Goal: Information Seeking & Learning: Learn about a topic

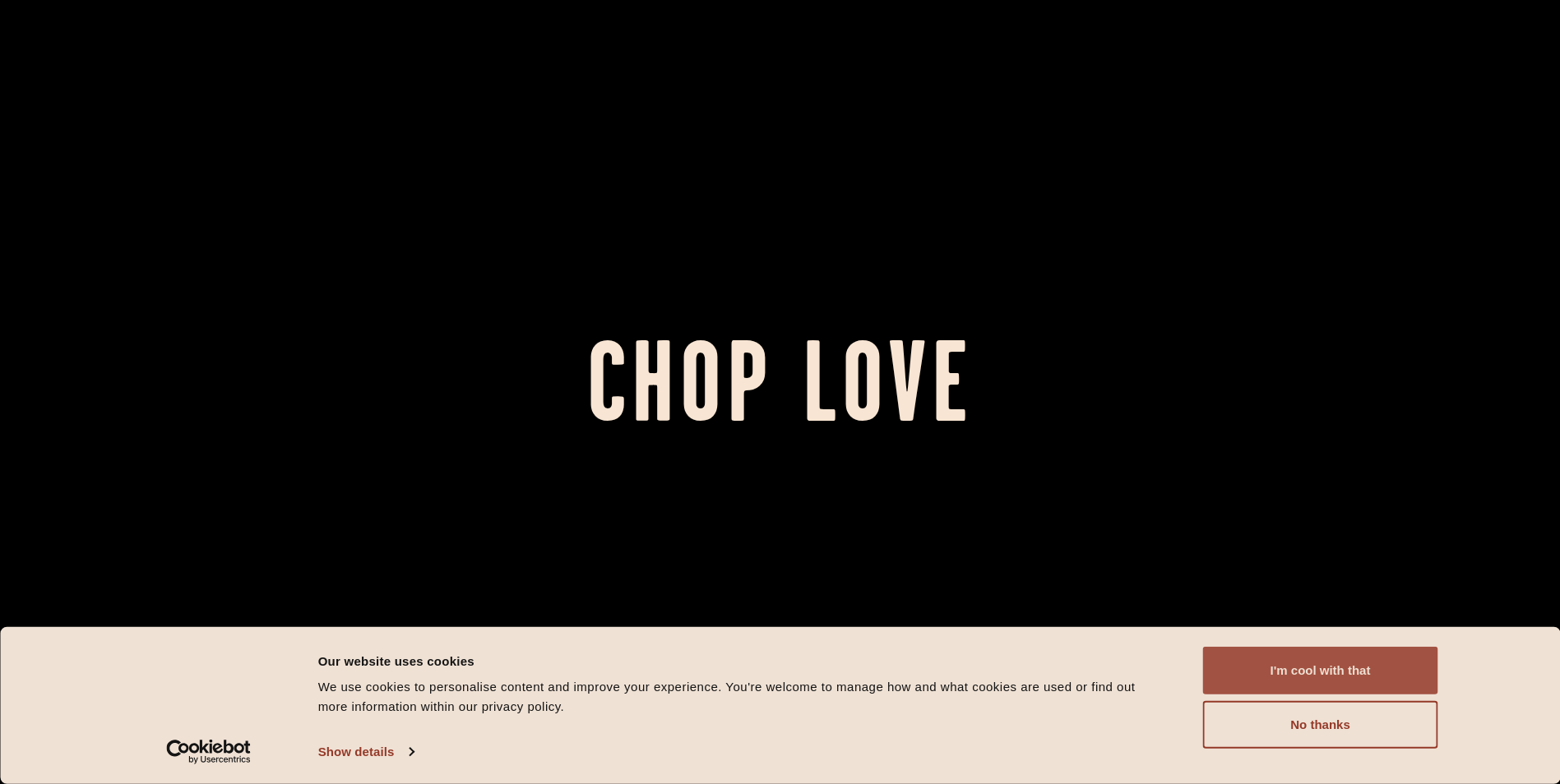
click at [1271, 669] on button "I'm cool with that" at bounding box center [1320, 671] width 236 height 48
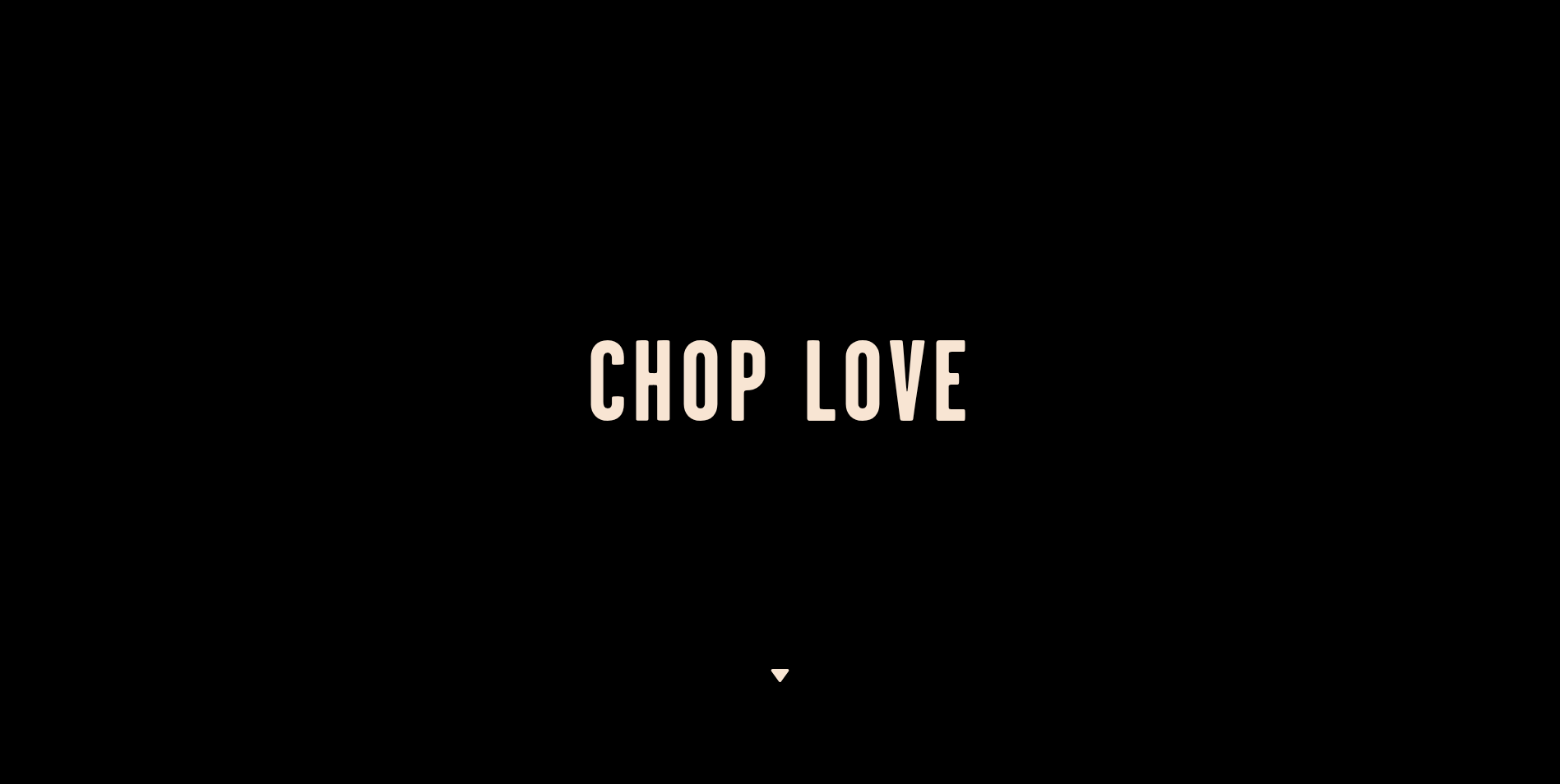
click at [780, 674] on img at bounding box center [780, 676] width 20 height 13
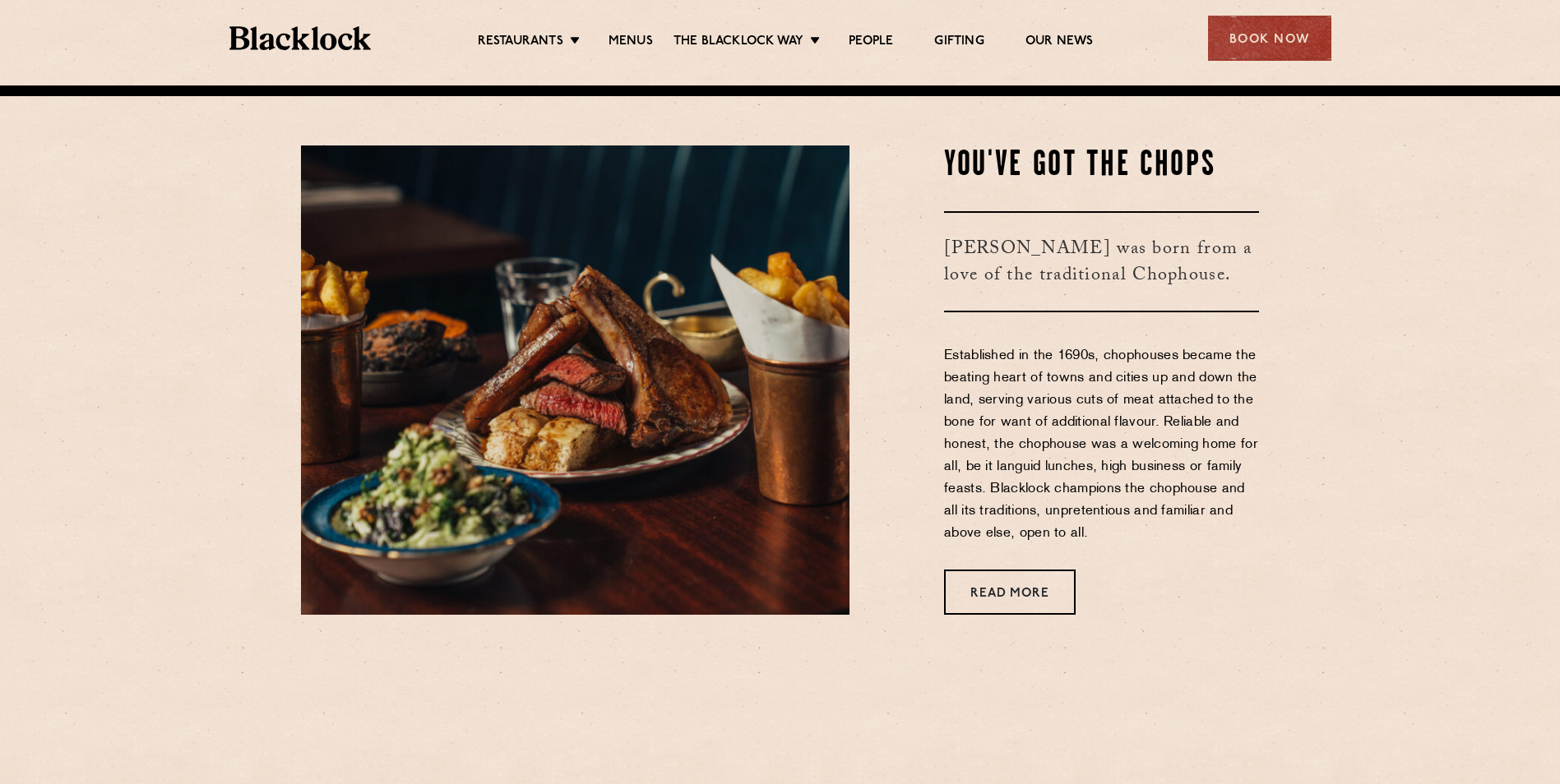
scroll to position [699, 0]
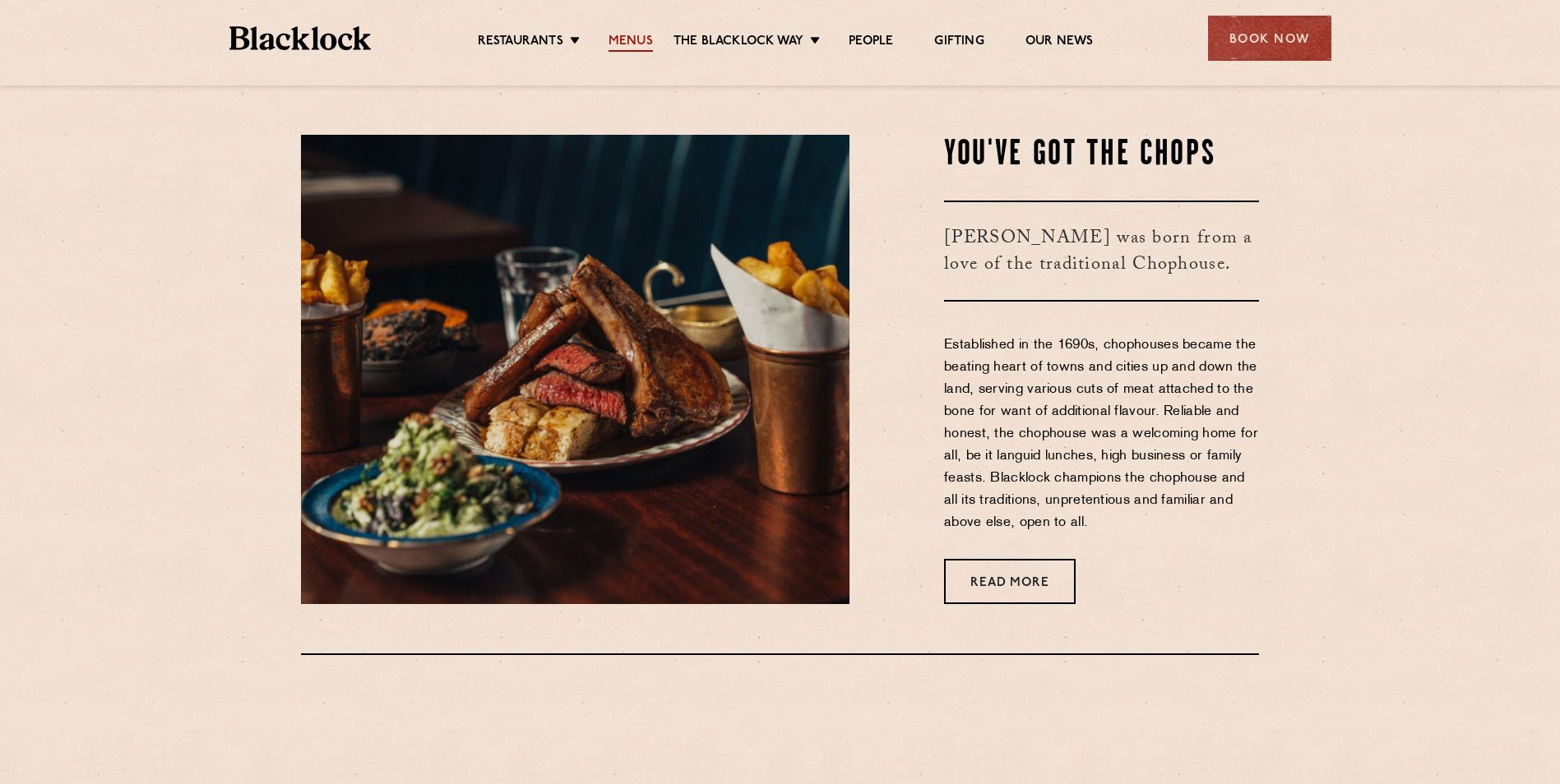
click at [641, 38] on link "Menus" at bounding box center [630, 43] width 44 height 18
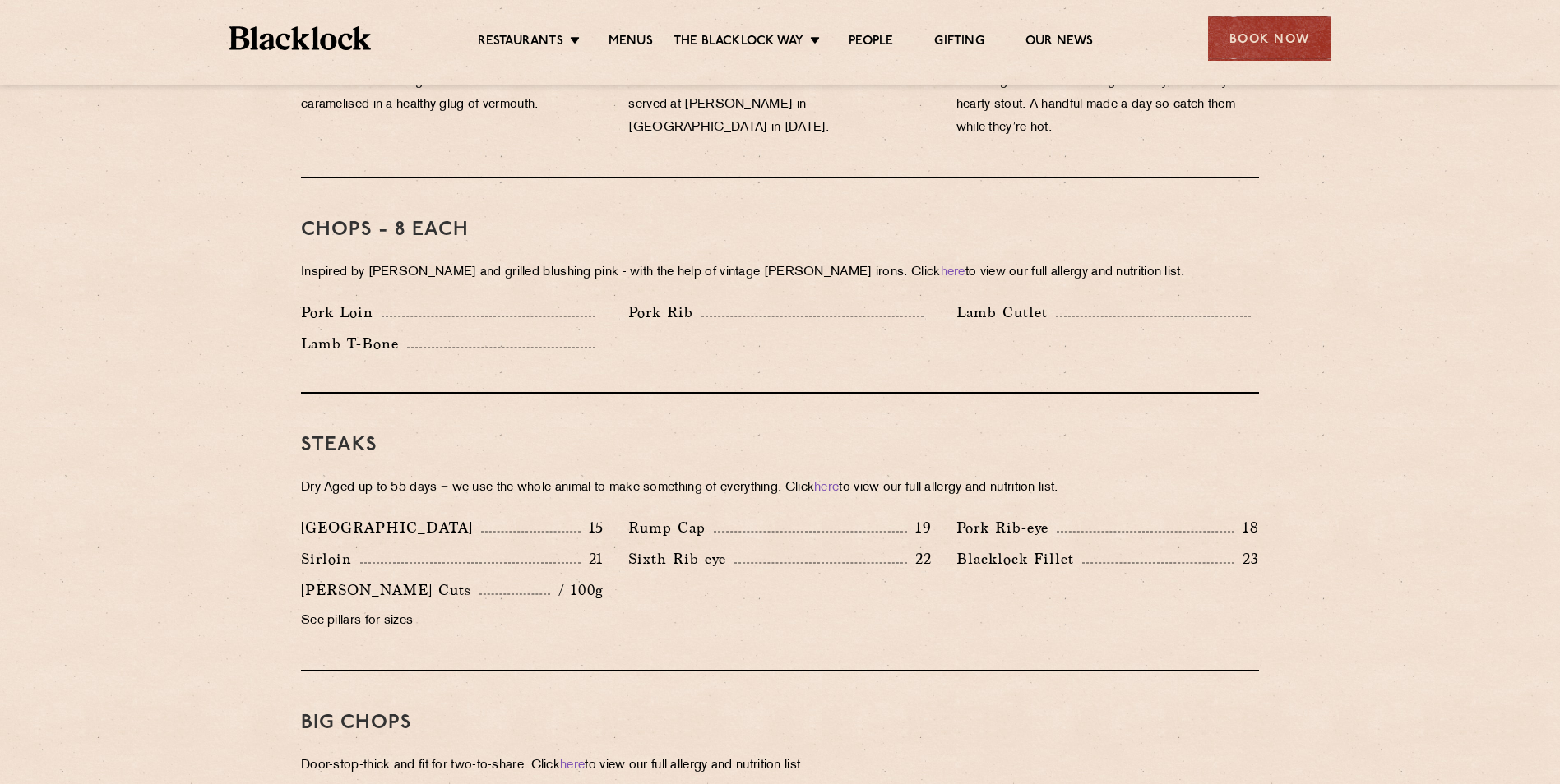
scroll to position [1233, 0]
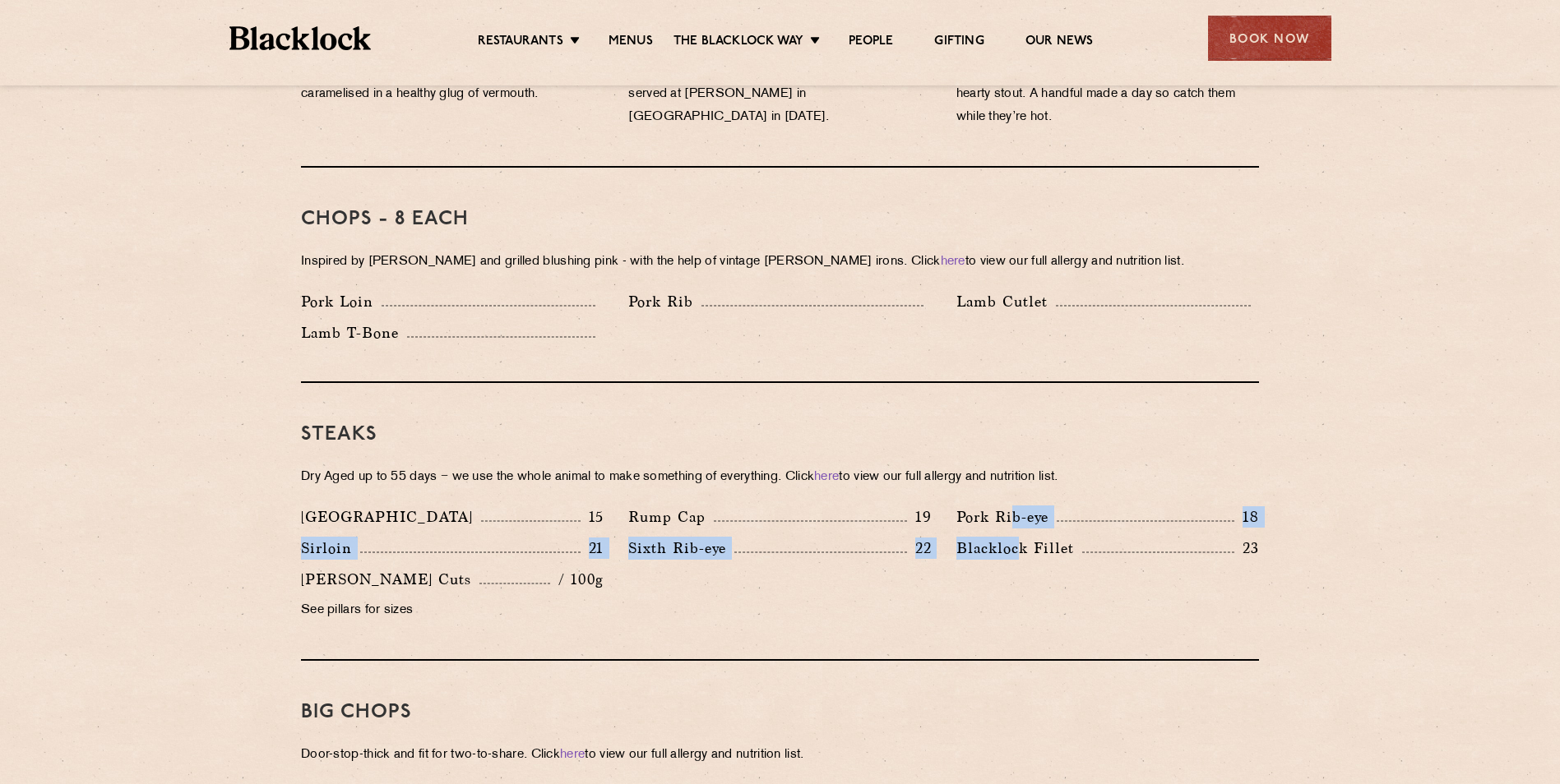
drag, startPoint x: 1011, startPoint y: 487, endPoint x: 1020, endPoint y: 530, distance: 43.9
click at [1020, 530] on div "Denver 15 Rump Cap 19 Pork Rib-eye 18 Sirloin 21 Sixth Rib-eye 22 Blacklock Fil…" at bounding box center [780, 568] width 982 height 125
drag, startPoint x: 1020, startPoint y: 530, endPoint x: 948, endPoint y: 575, distance: 84.9
click at [988, 572] on div "Denver 15 Rump Cap 19 Pork Rib-eye 18 Sirloin 21 Sixth Rib-eye 22 Blacklock Fil…" at bounding box center [780, 568] width 982 height 125
click at [693, 596] on div "Denver 15 Rump Cap 19 Pork Rib-eye 18 Sirloin 21 Sixth Rib-eye 22 Blacklock Fil…" at bounding box center [780, 568] width 982 height 125
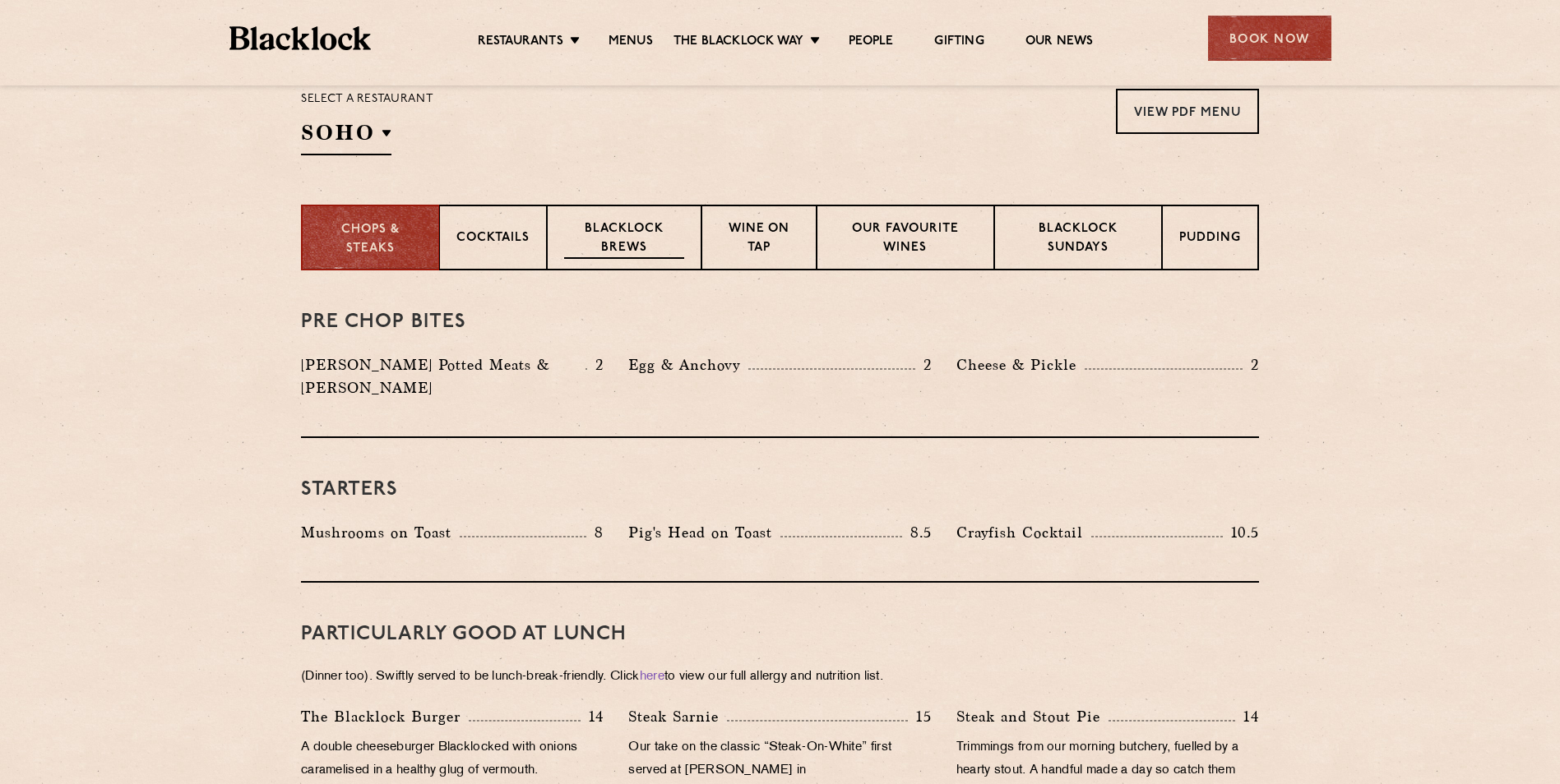
scroll to position [459, 0]
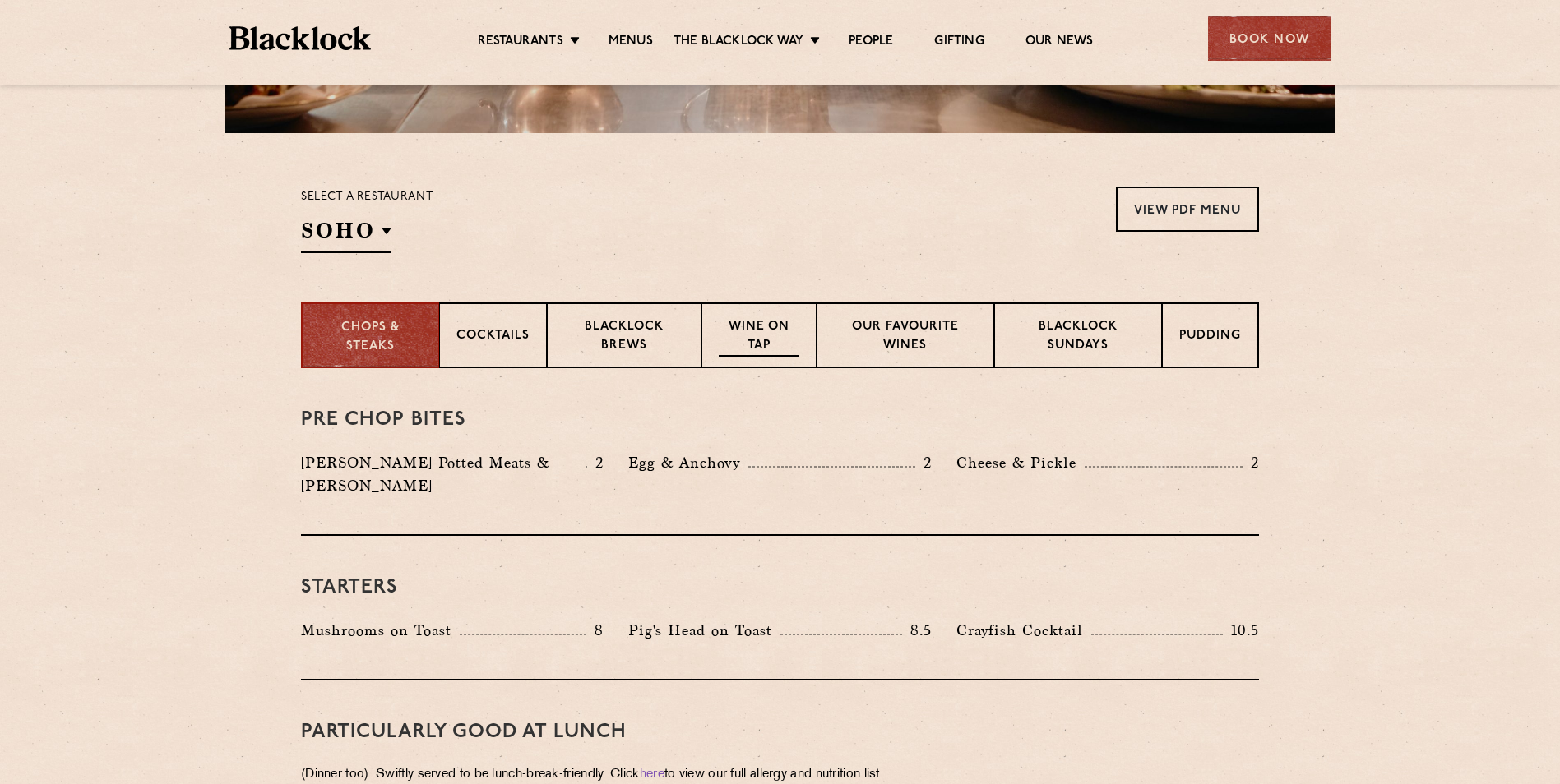
click at [761, 324] on p "Wine on Tap" at bounding box center [758, 337] width 81 height 38
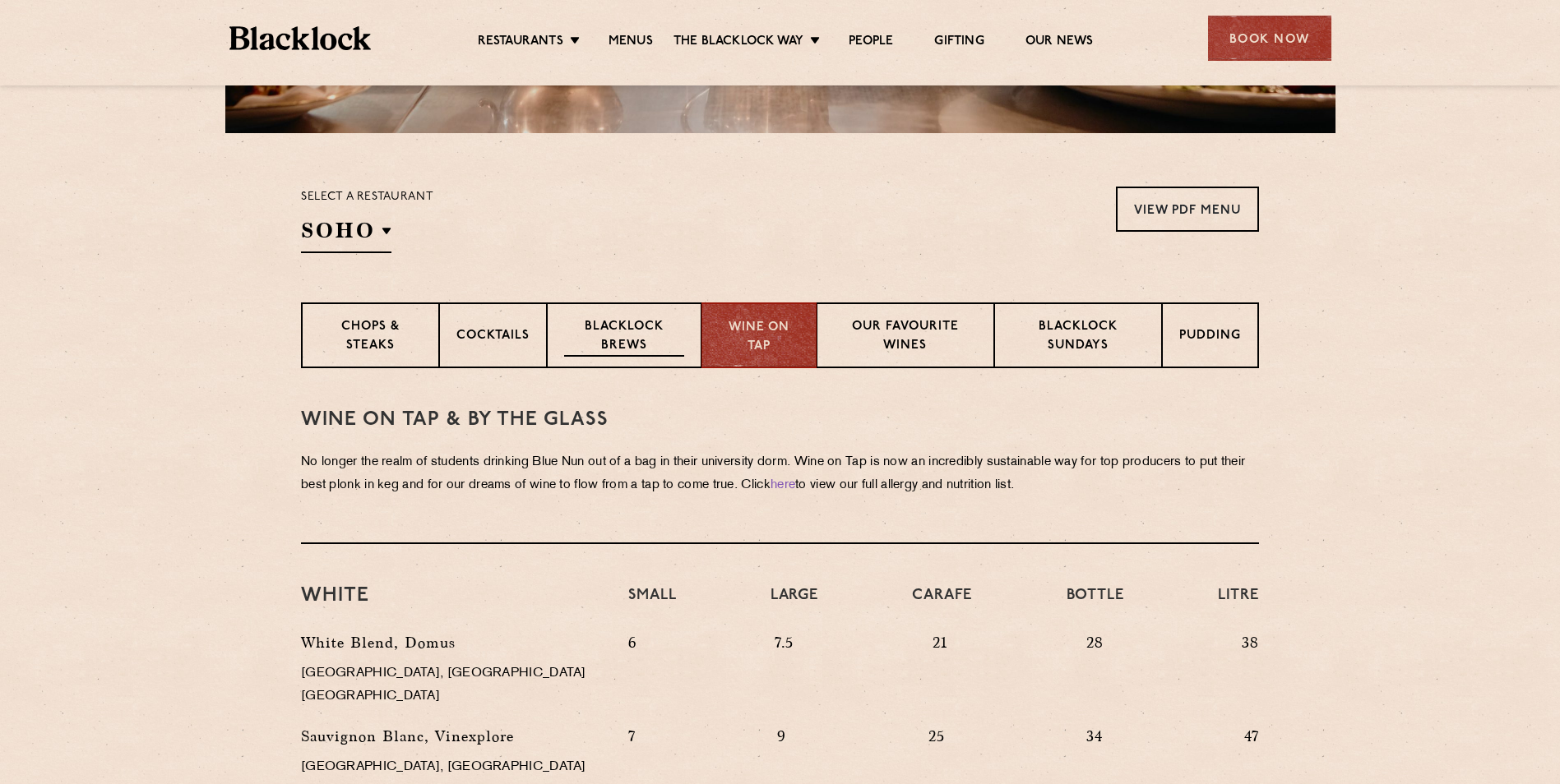
click at [640, 329] on p "Blacklock Brews" at bounding box center [624, 337] width 120 height 38
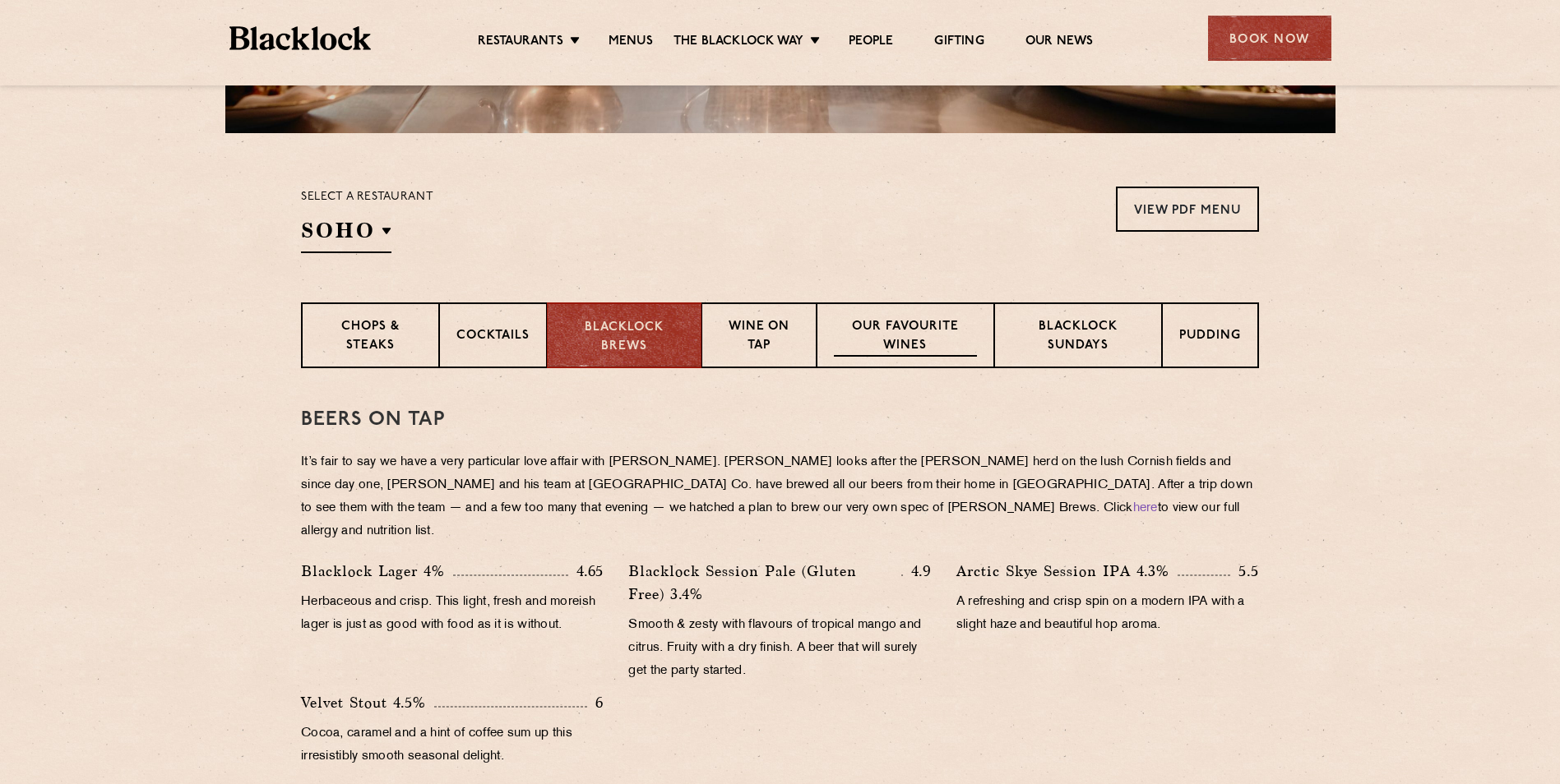
click at [908, 327] on p "Our favourite wines" at bounding box center [905, 337] width 142 height 38
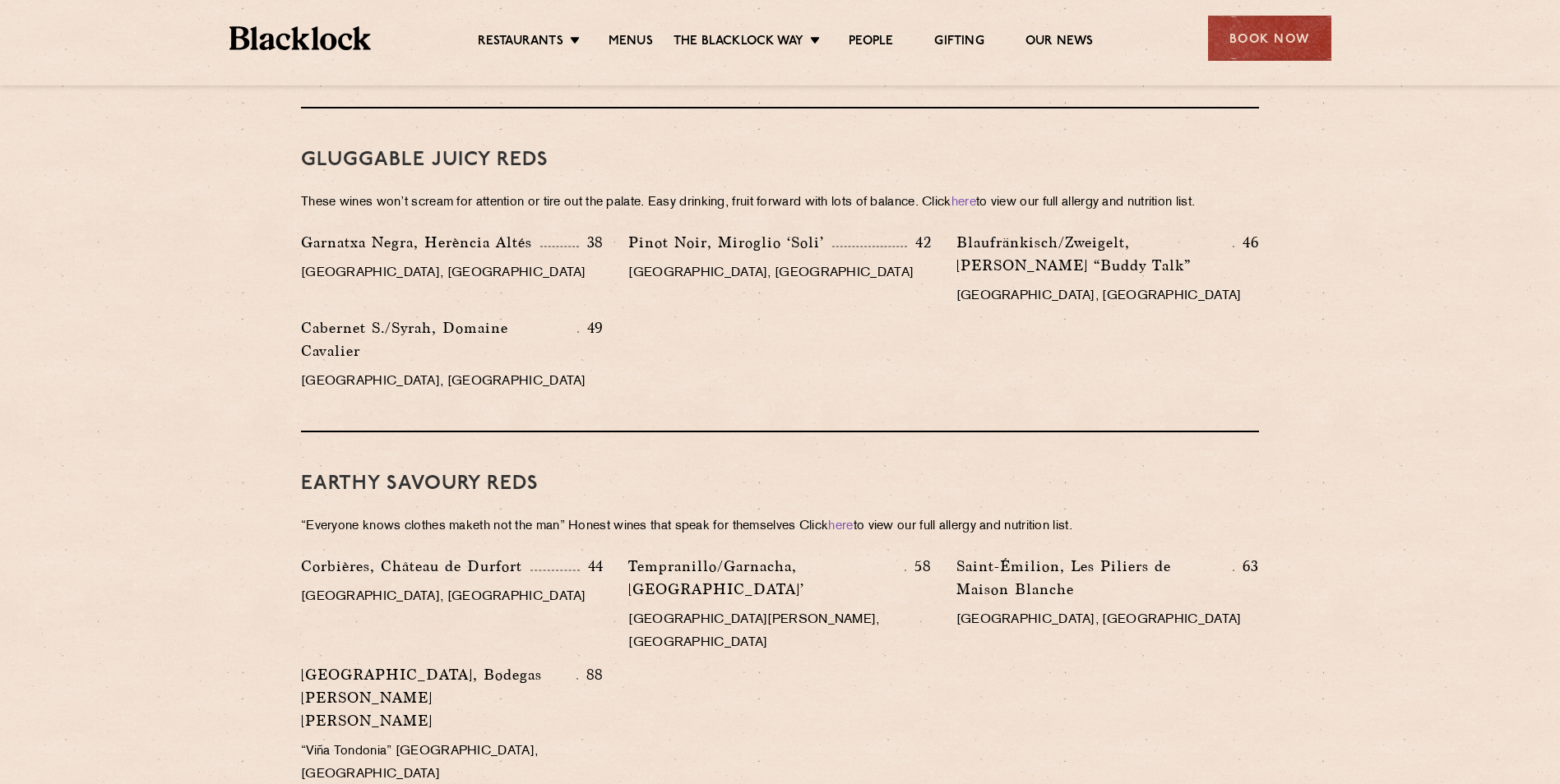
scroll to position [1692, 0]
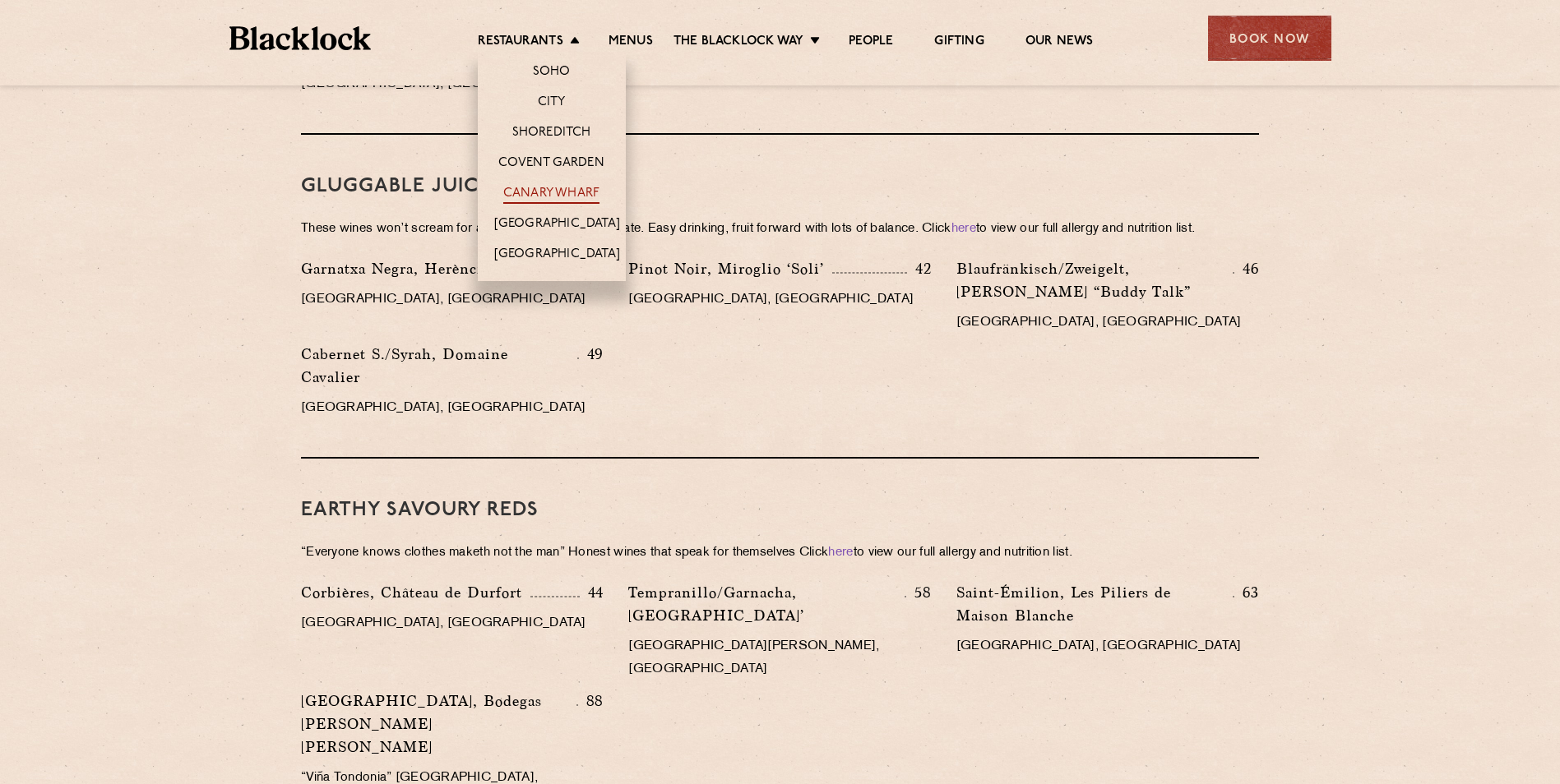
click at [562, 191] on link "Canary Wharf" at bounding box center [551, 195] width 96 height 18
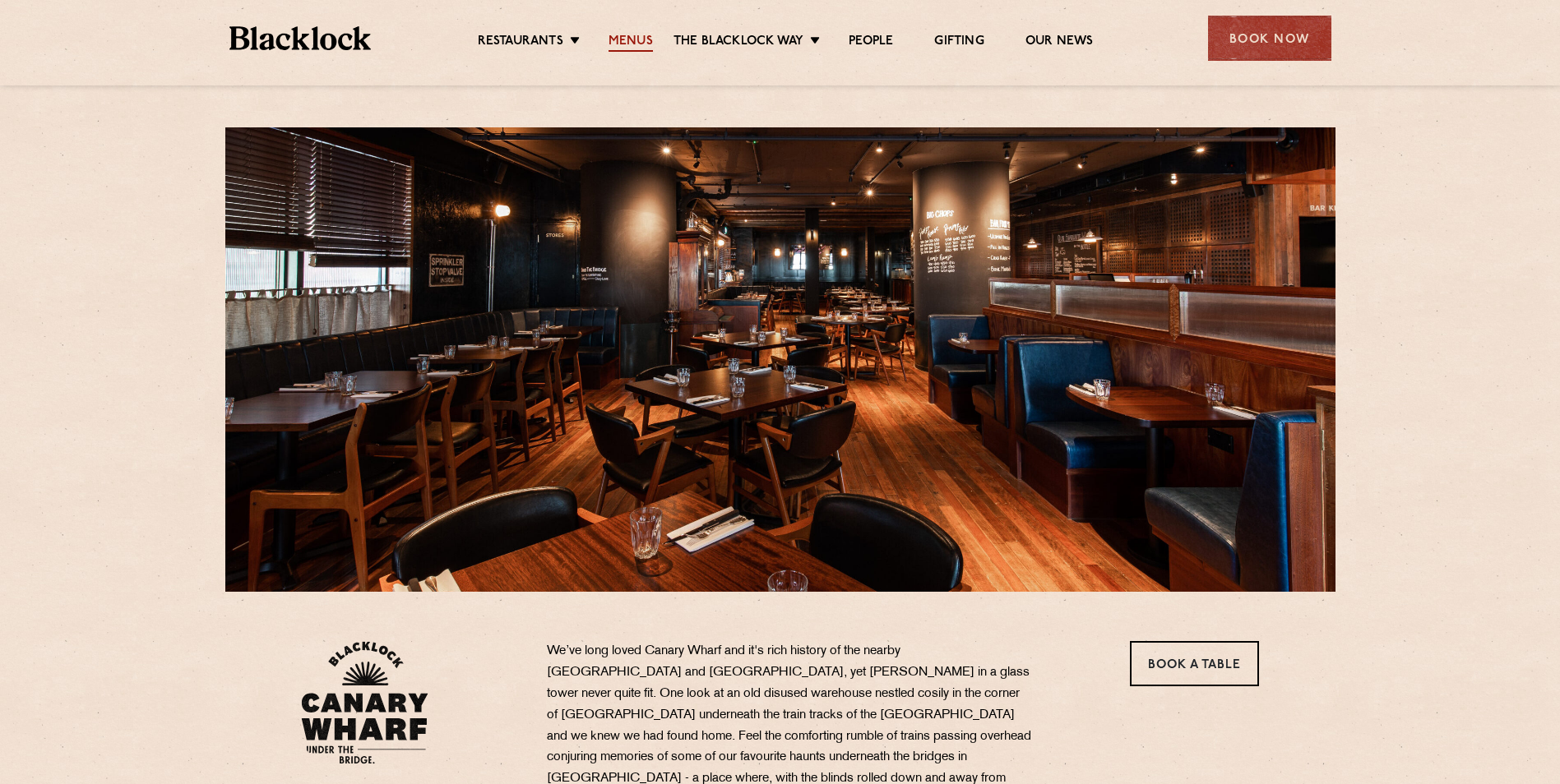
click at [631, 43] on link "Menus" at bounding box center [630, 43] width 44 height 18
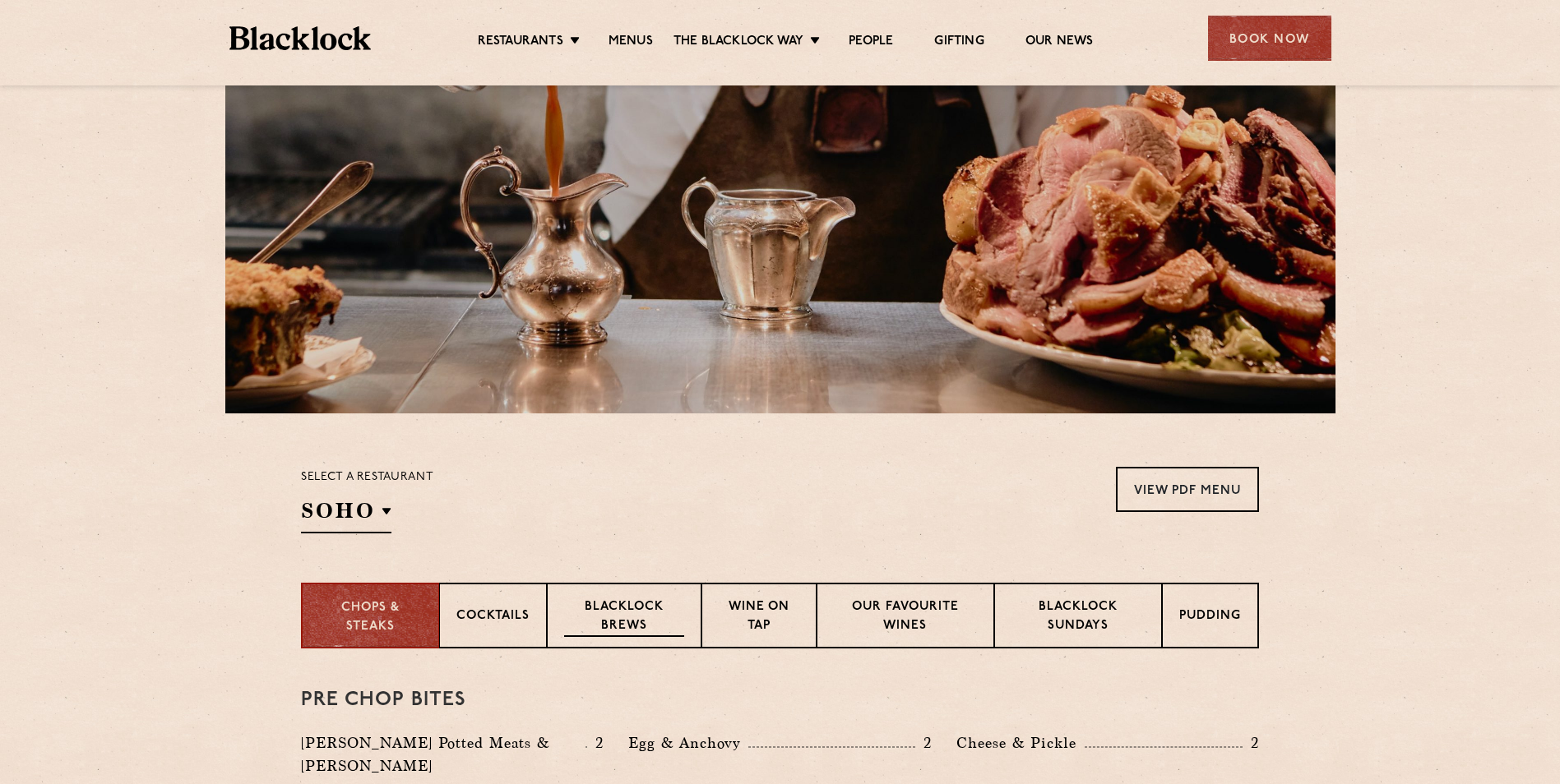
scroll to position [493, 0]
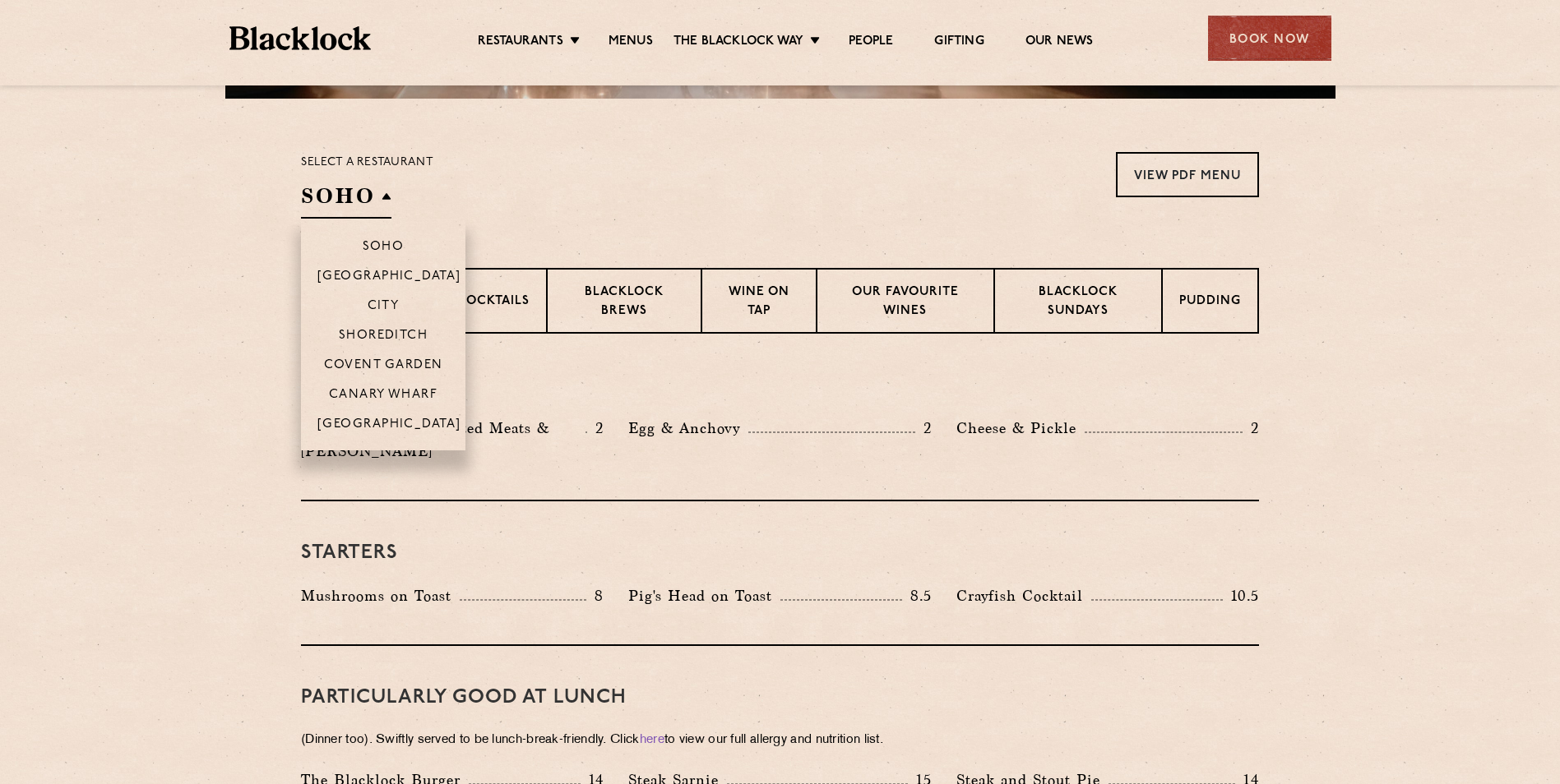
click at [363, 203] on h2 "SOHO" at bounding box center [347, 200] width 91 height 37
click at [400, 393] on p "Canary Wharf" at bounding box center [383, 396] width 108 height 16
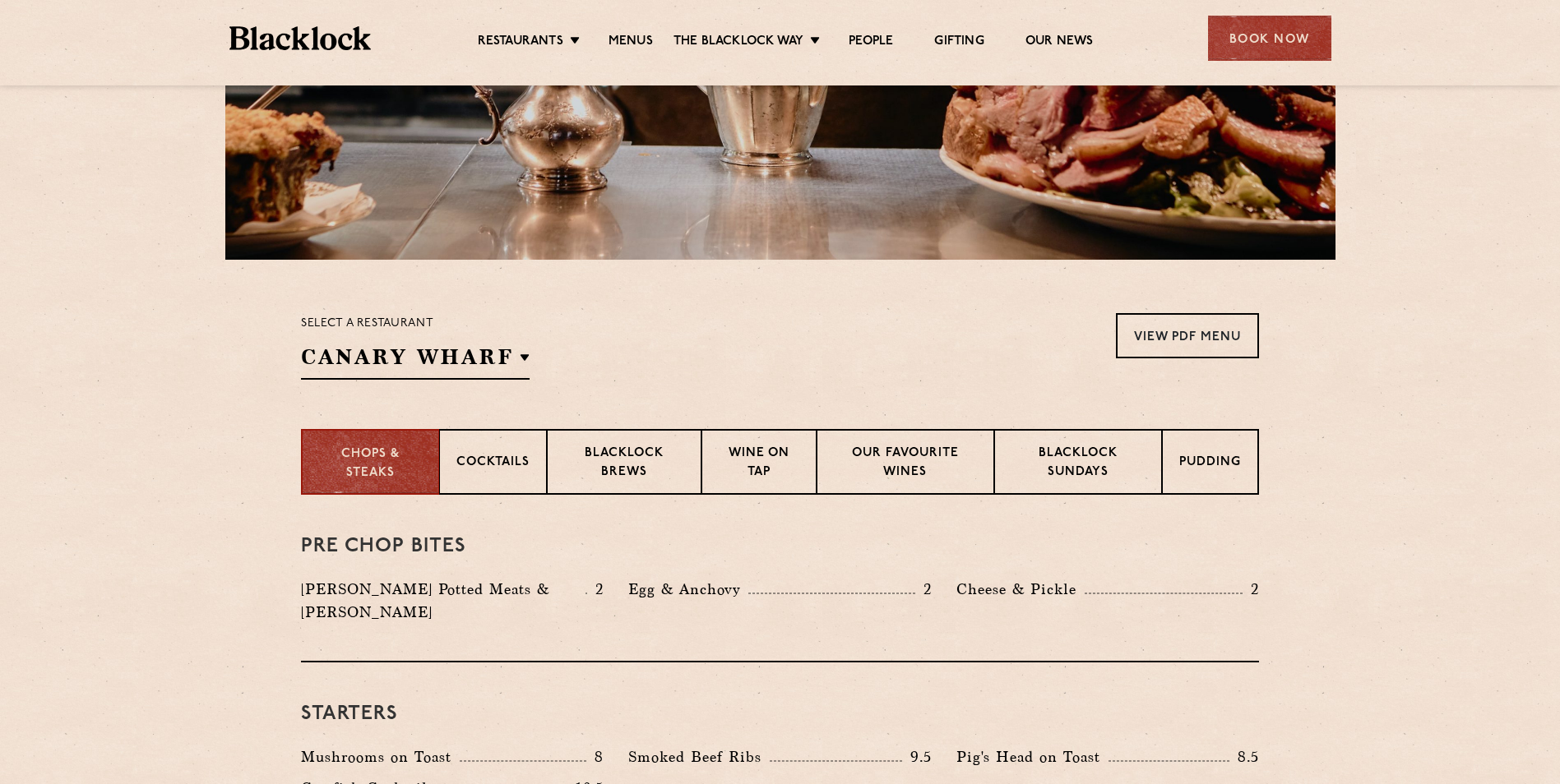
scroll to position [419, 0]
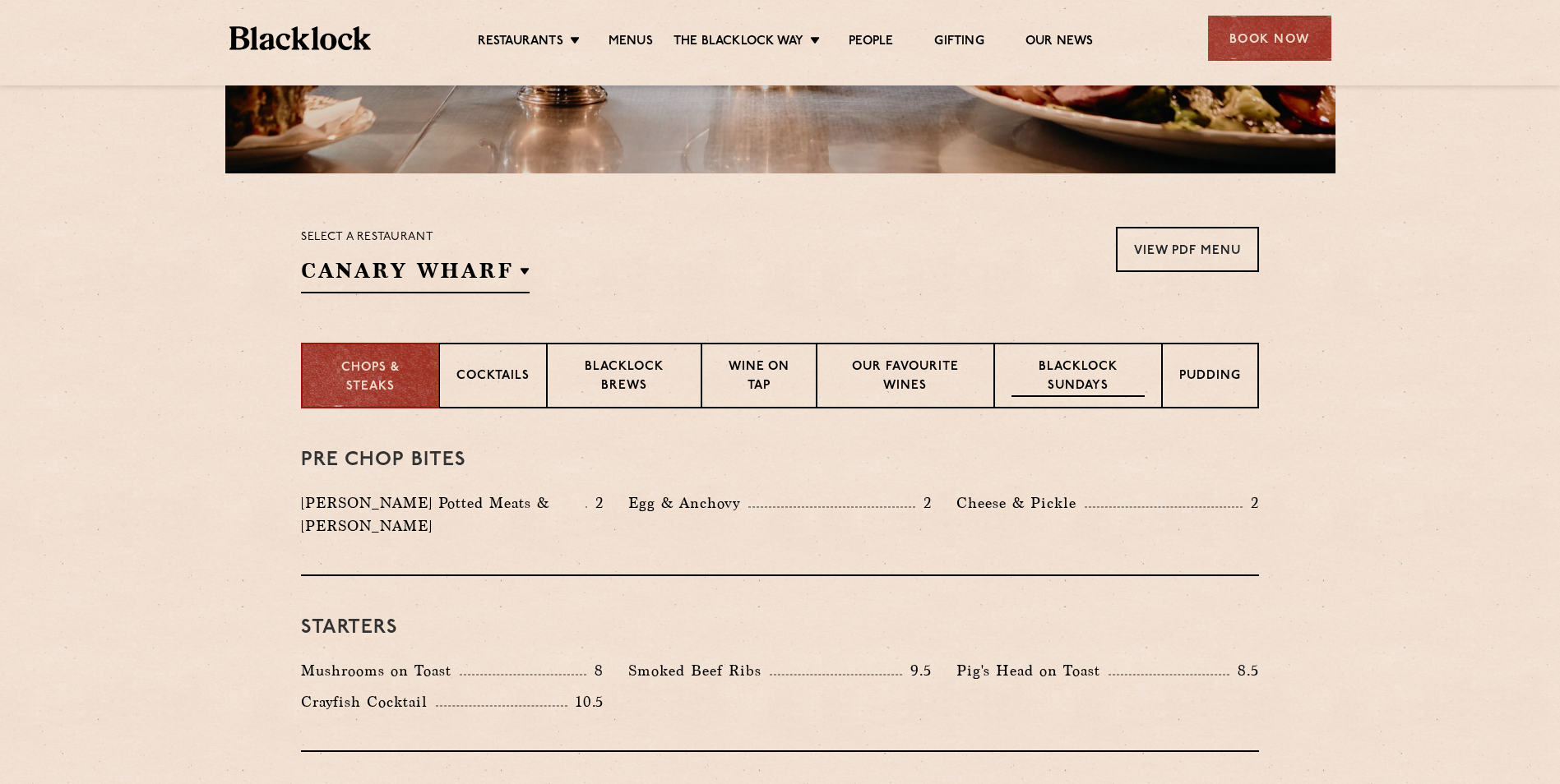
click at [1086, 383] on p "Blacklock Sundays" at bounding box center [1078, 377] width 133 height 38
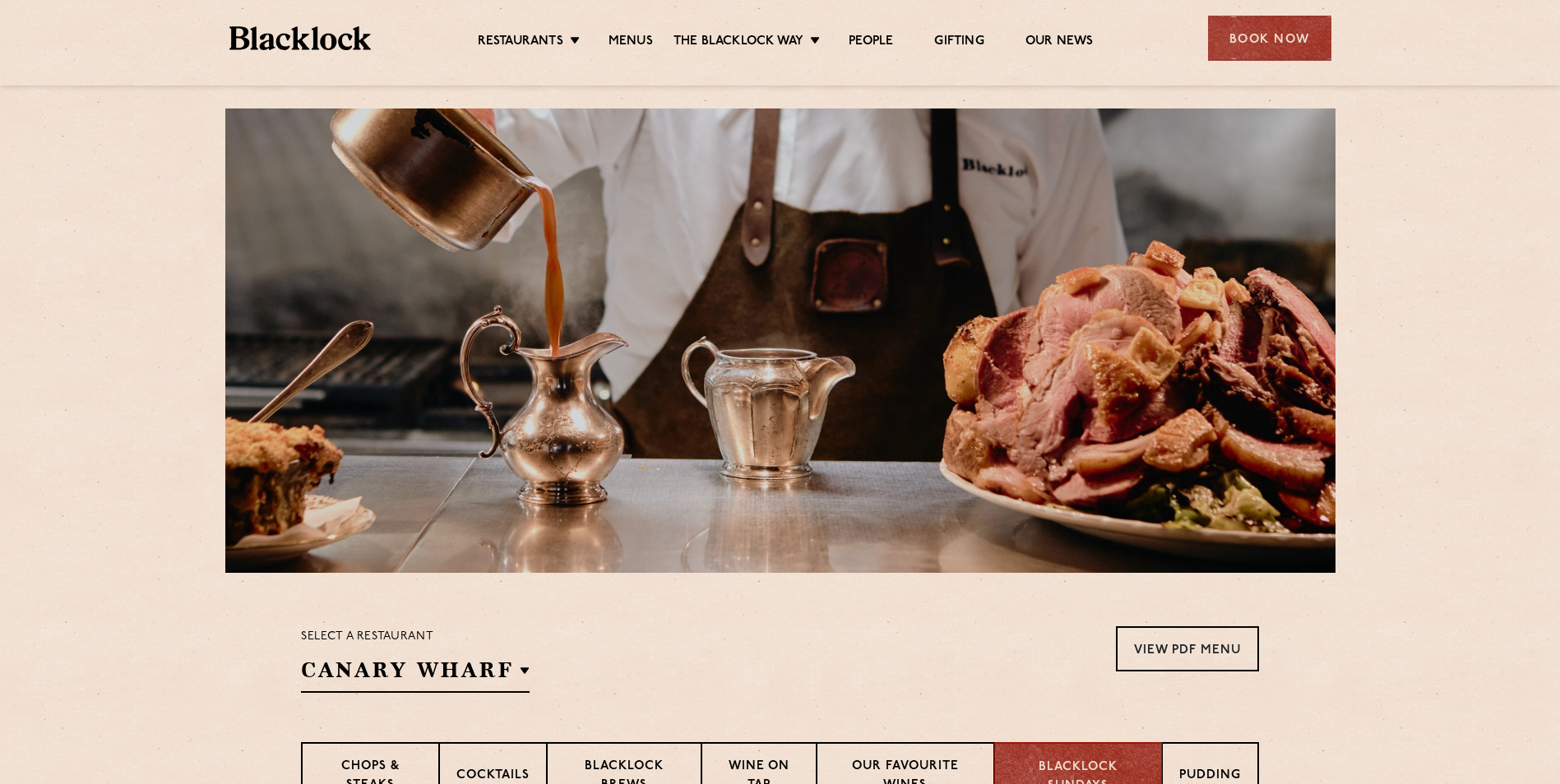
scroll to position [0, 0]
